Goal: Information Seeking & Learning: Compare options

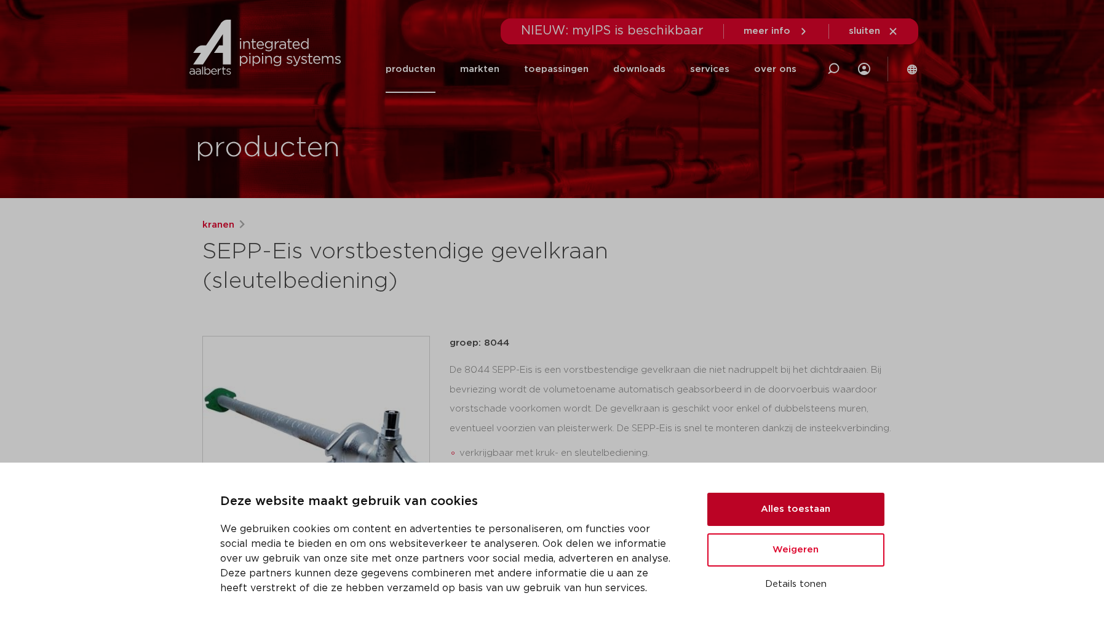
drag, startPoint x: 775, startPoint y: 507, endPoint x: 983, endPoint y: 289, distance: 301.5
click at [775, 506] on button "Alles toestaan" at bounding box center [795, 509] width 177 height 33
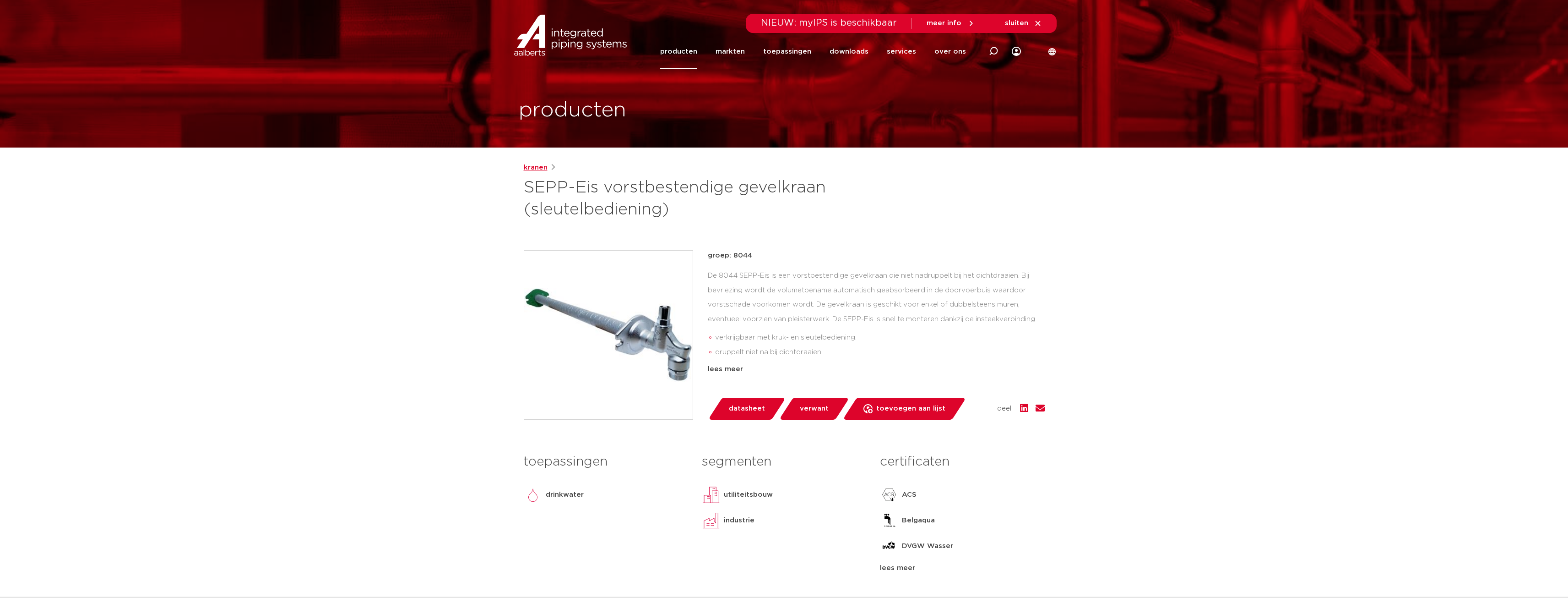
click at [536, 168] on link "kranen" at bounding box center [536, 168] width 24 height 11
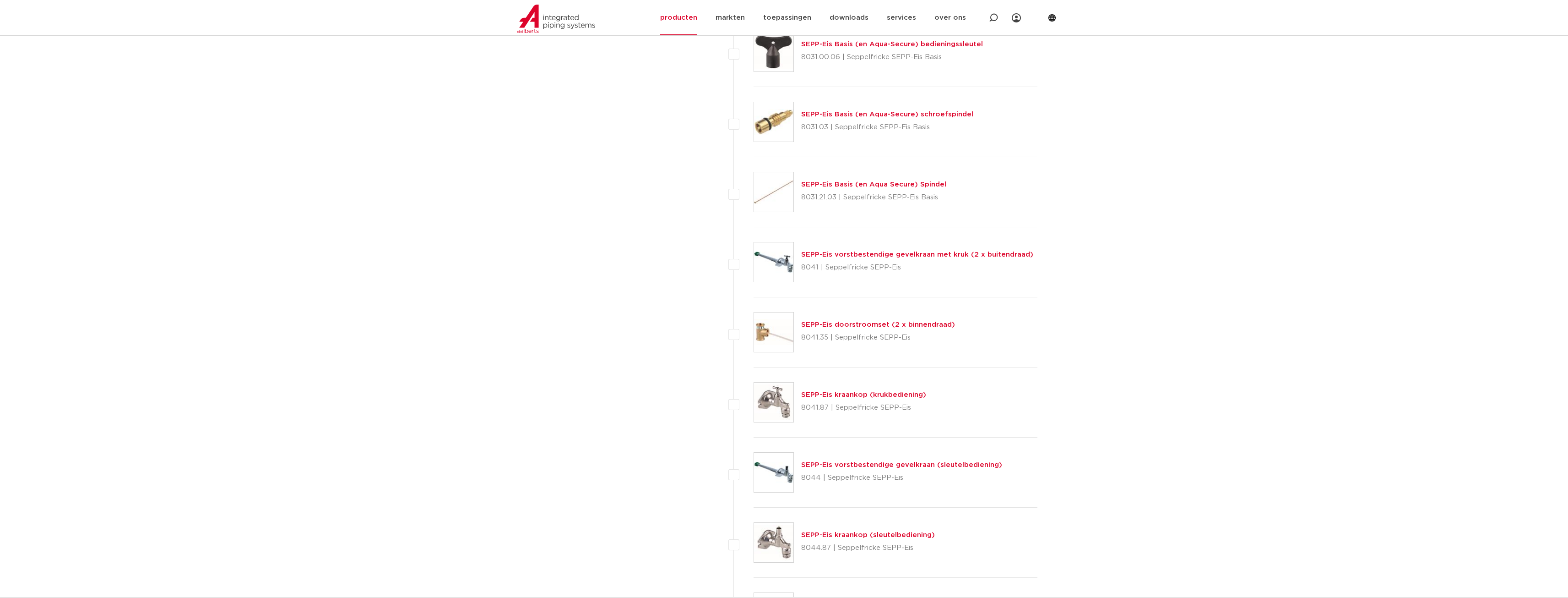
scroll to position [1741, 0]
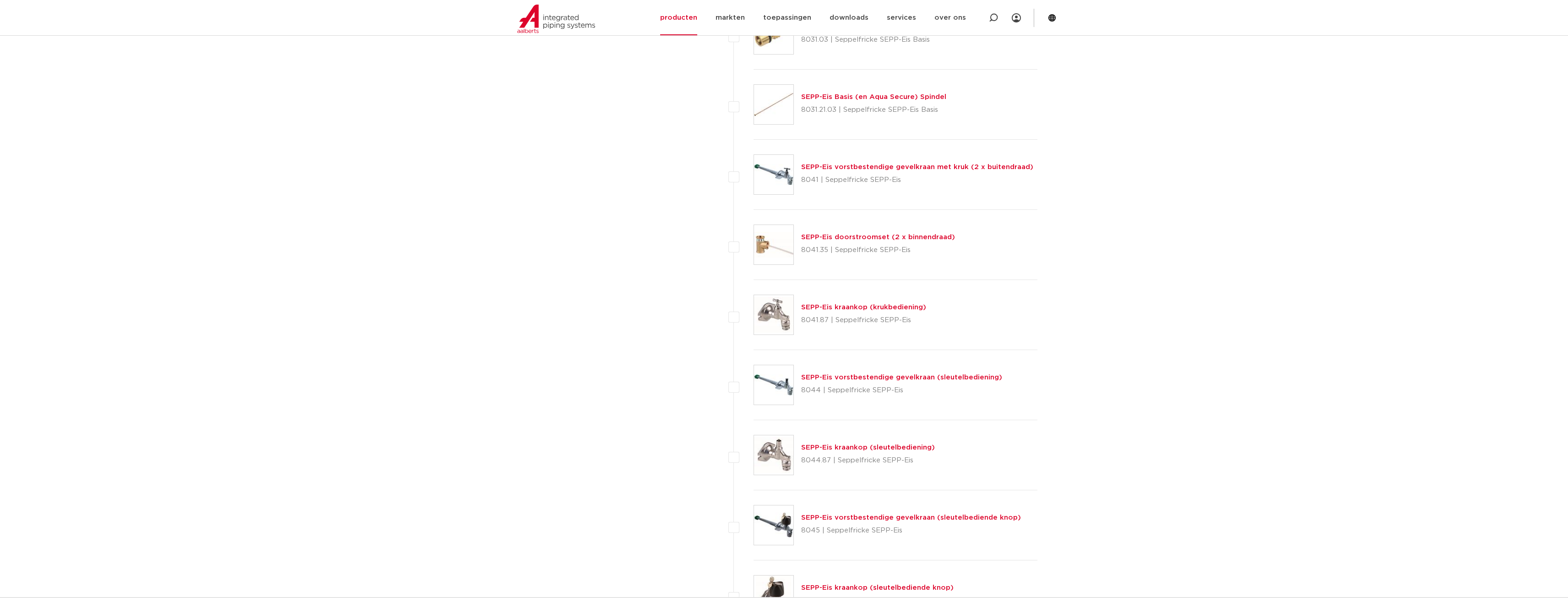
click at [842, 448] on link "SEPP-Eis kraankop (sleutelbediening)" at bounding box center [868, 447] width 134 height 7
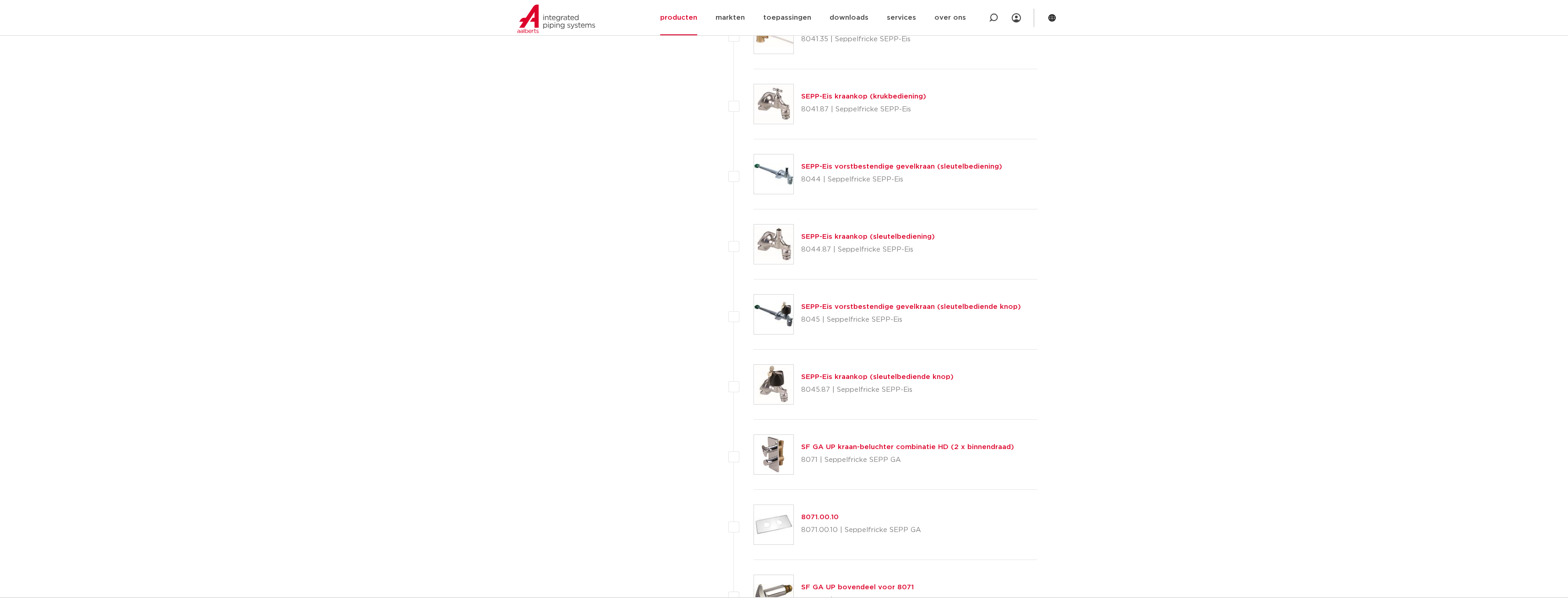
scroll to position [1970, 0]
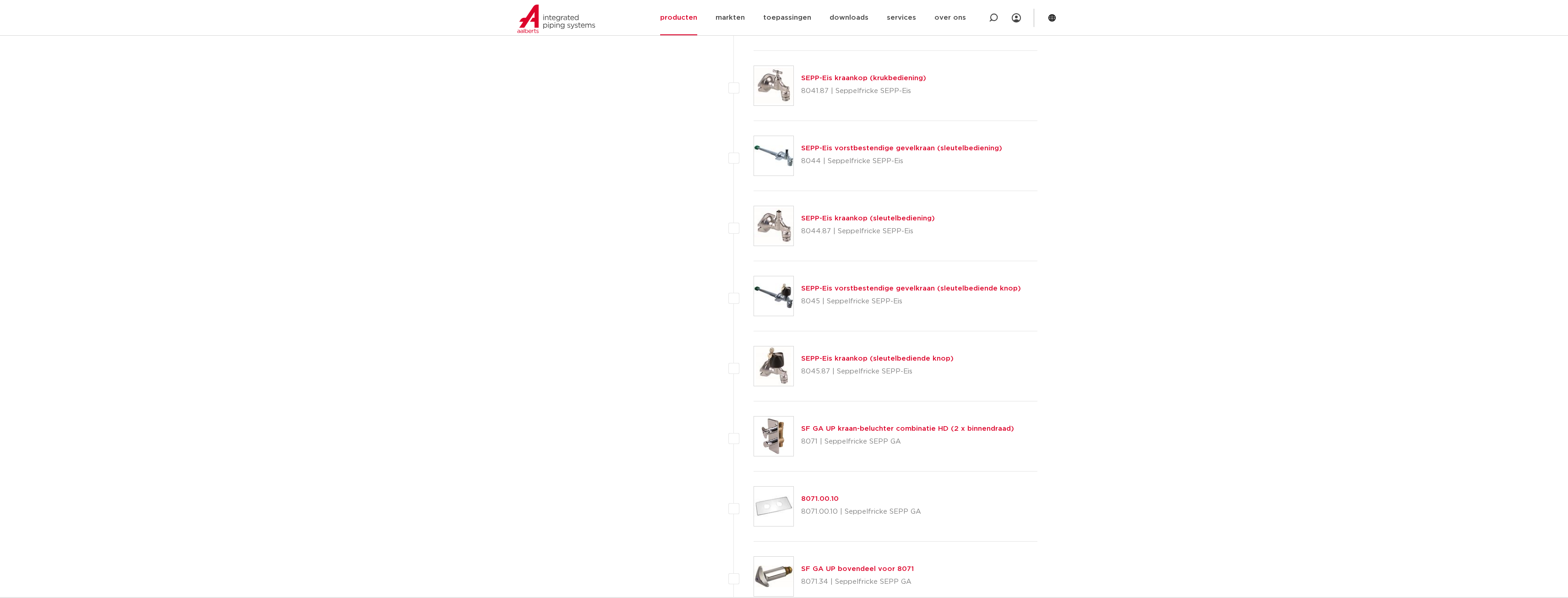
click at [861, 288] on link "SEPP-Eis vorstbestendige gevelkraan (sleutelbediende knop)" at bounding box center [911, 288] width 220 height 7
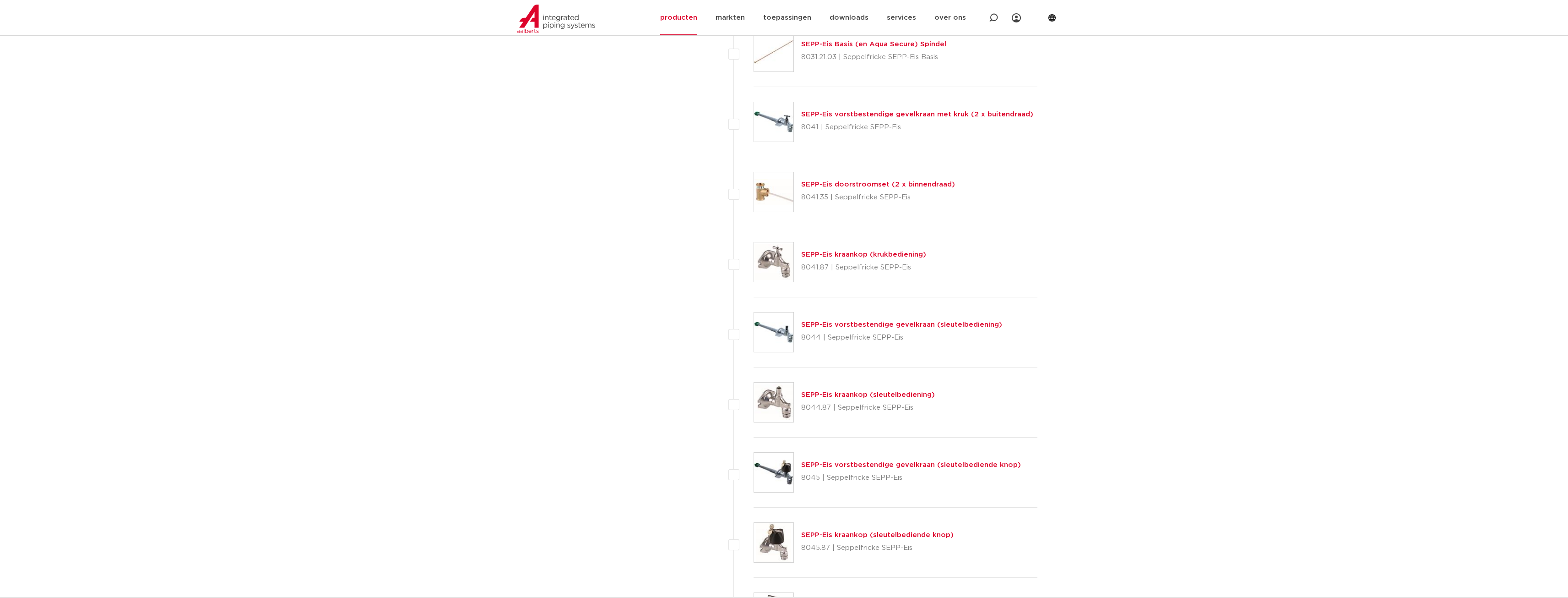
scroll to position [1603, 0]
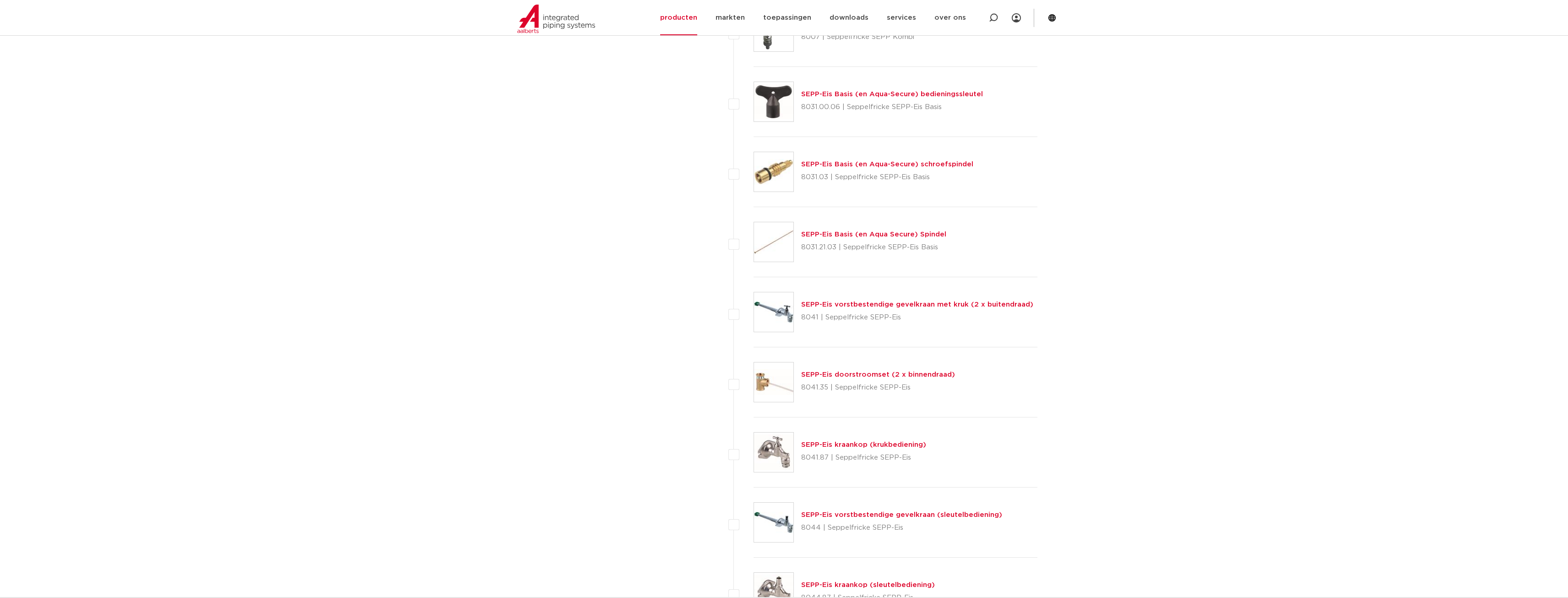
click at [859, 512] on link "SEPP-Eis vorstbestendige gevelkraan (sleutelbediening)" at bounding box center [902, 515] width 201 height 7
